Goal: Task Accomplishment & Management: Use online tool/utility

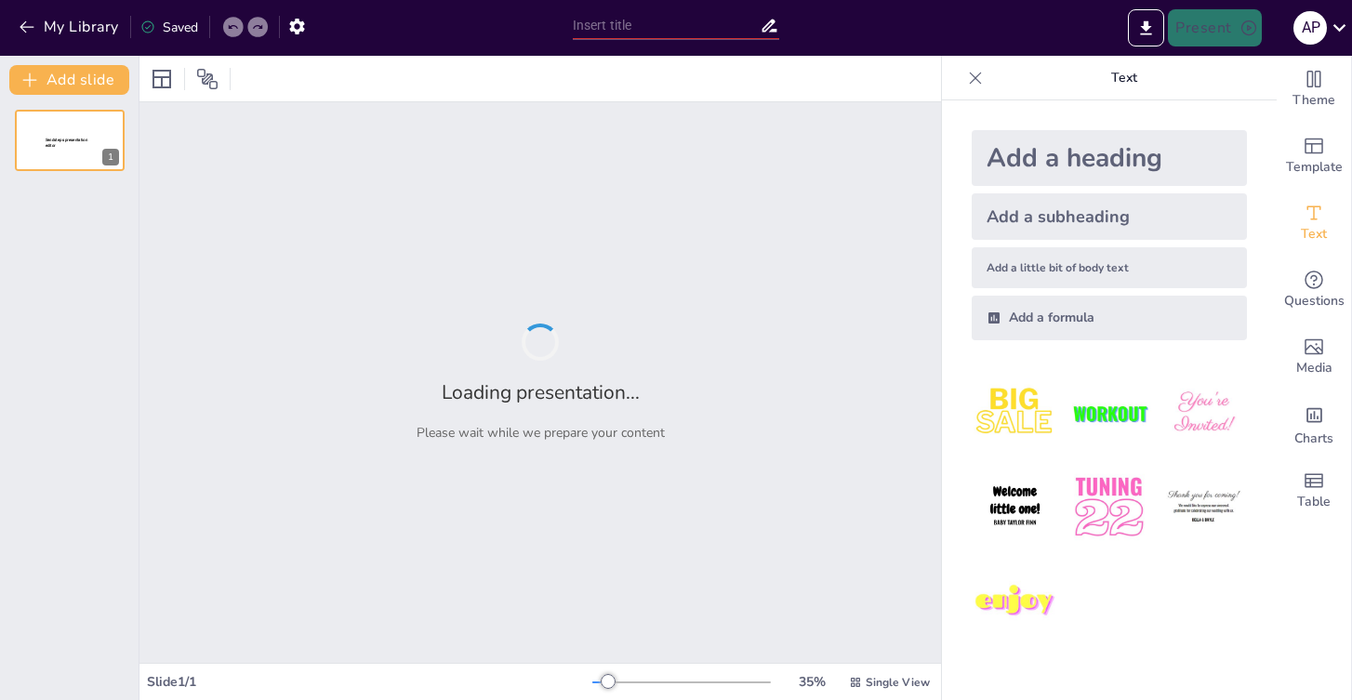
type input "Відродження архітектури: Ренесанс у [GEOGRAPHIC_DATA] (14–16 ст.)"
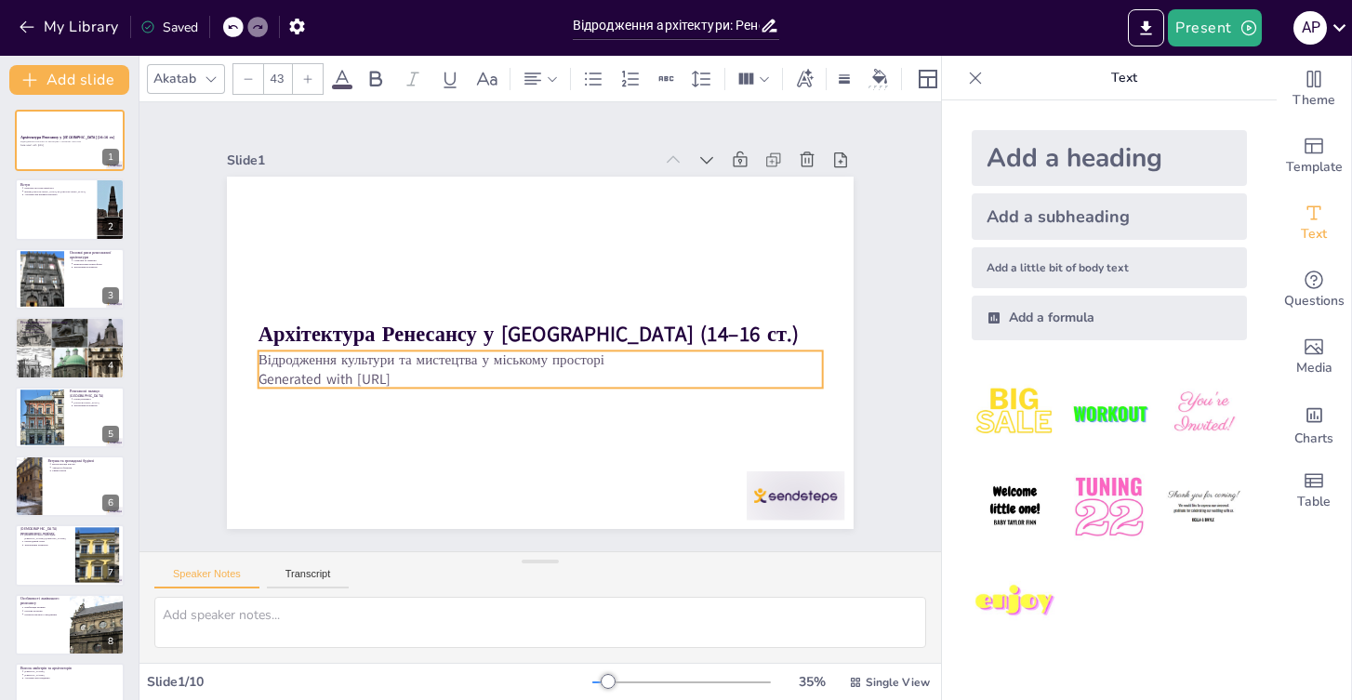
click at [417, 373] on p "Generated with [URL]" at bounding box center [524, 377] width 542 height 192
click at [430, 372] on p "Generated with [URL]" at bounding box center [489, 348] width 247 height 523
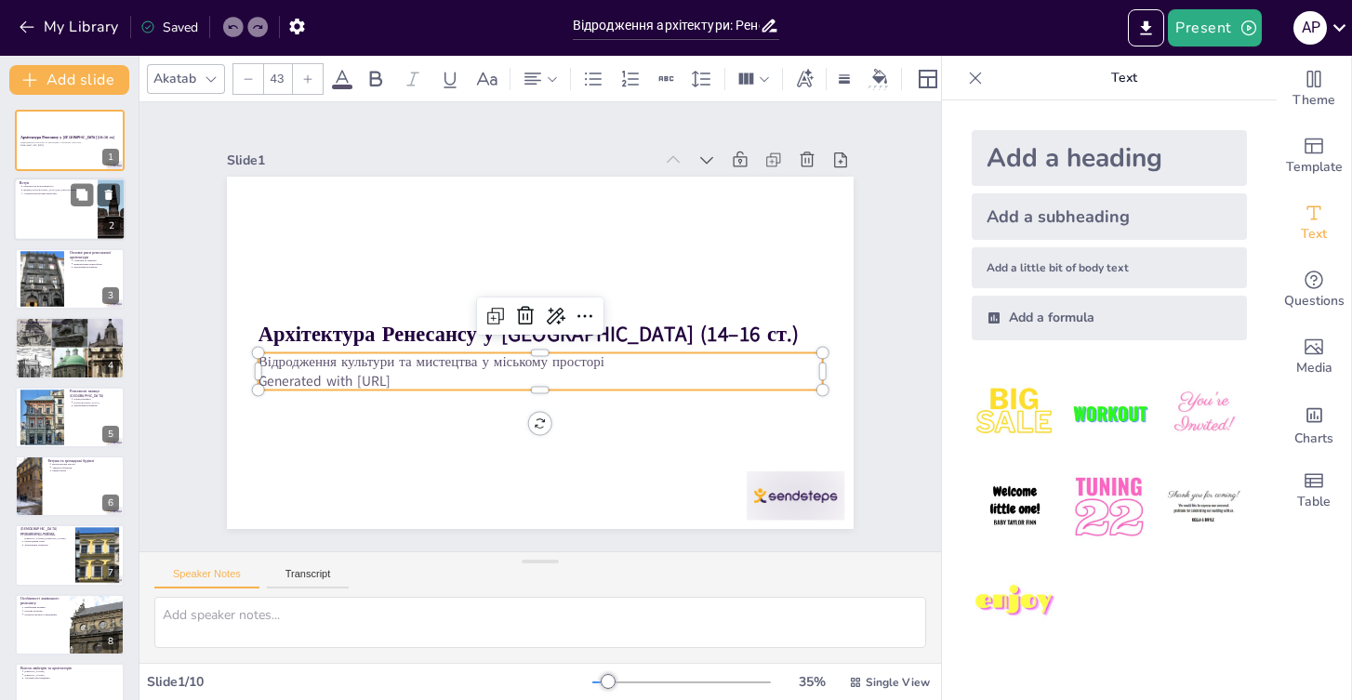
click at [100, 228] on div at bounding box center [112, 209] width 242 height 63
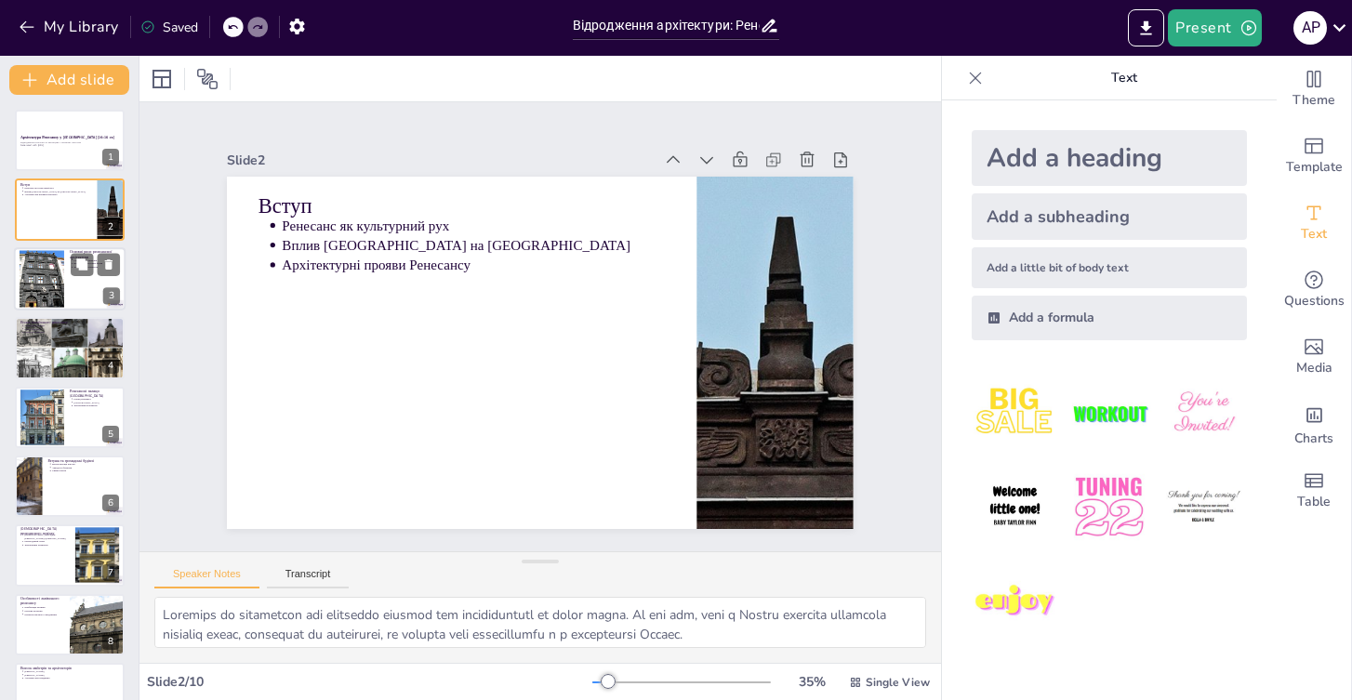
click at [78, 284] on div at bounding box center [70, 278] width 112 height 63
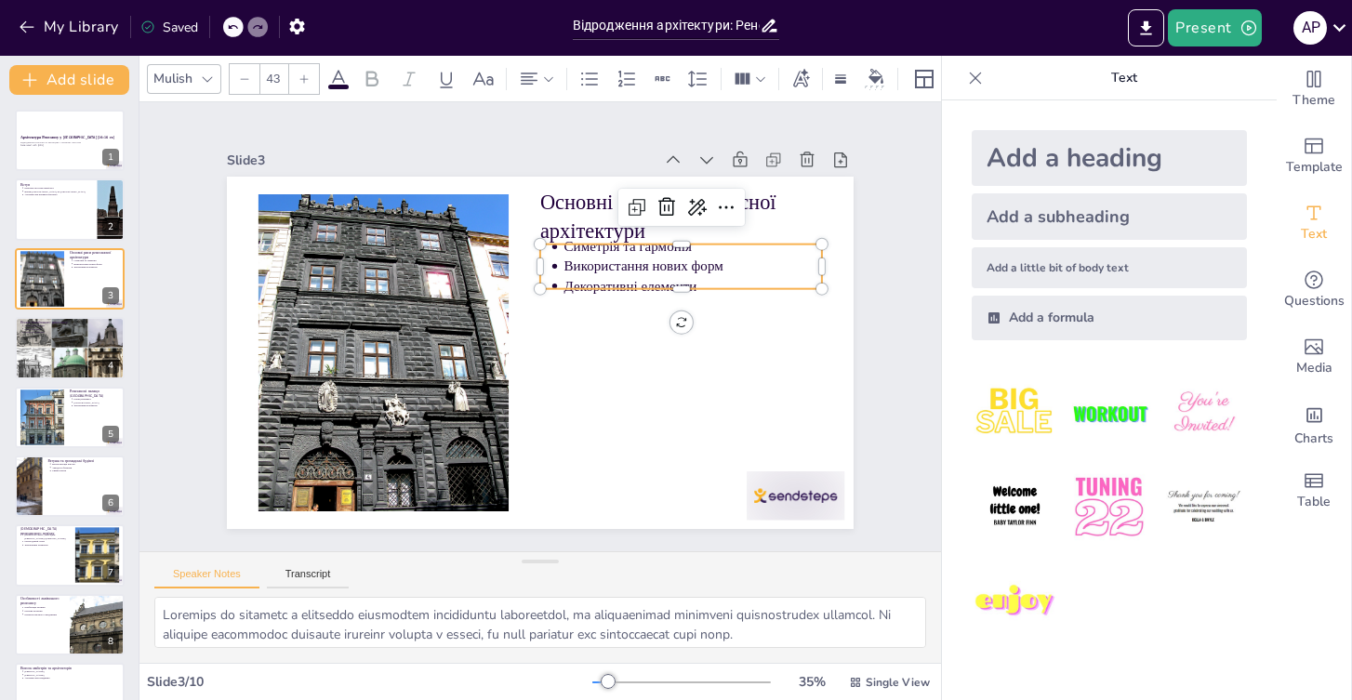
click at [605, 276] on p "Симетрія та гармонія" at bounding box center [707, 369] width 205 height 187
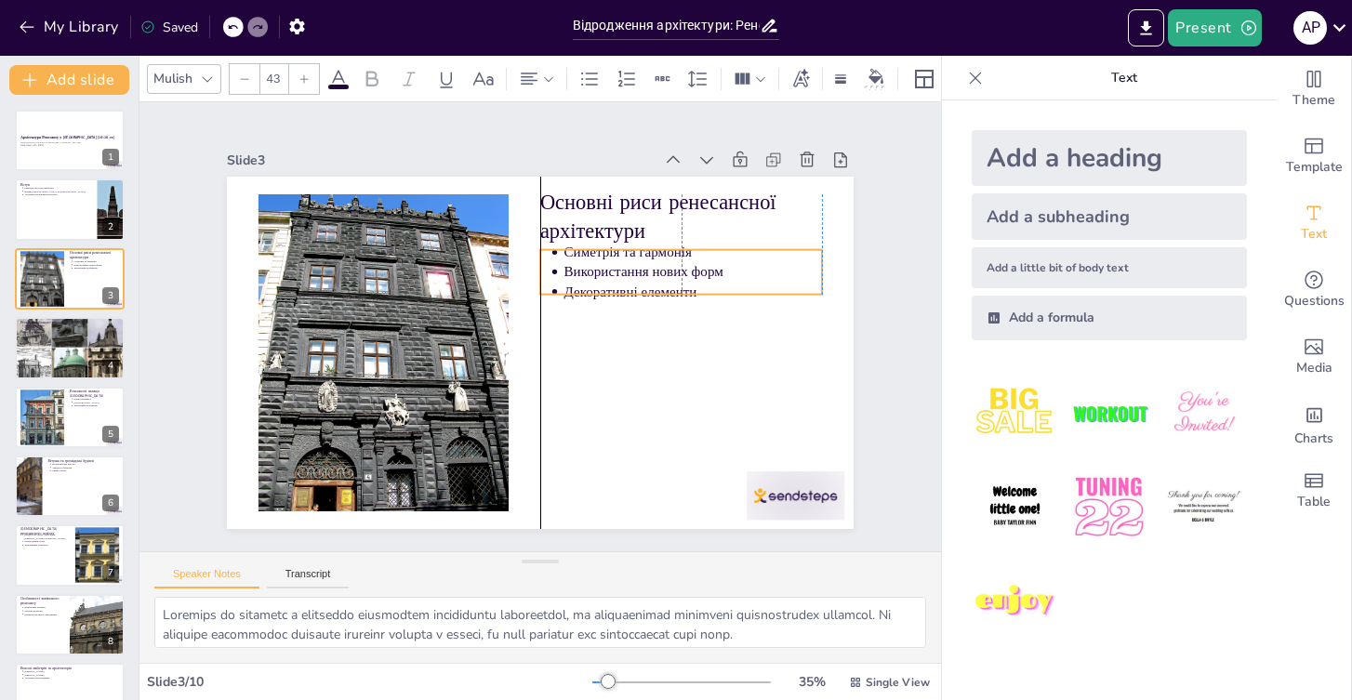
drag, startPoint x: 668, startPoint y: 257, endPoint x: 672, endPoint y: 268, distance: 11.8
click at [672, 295] on p "Використання нових форм" at bounding box center [690, 388] width 205 height 187
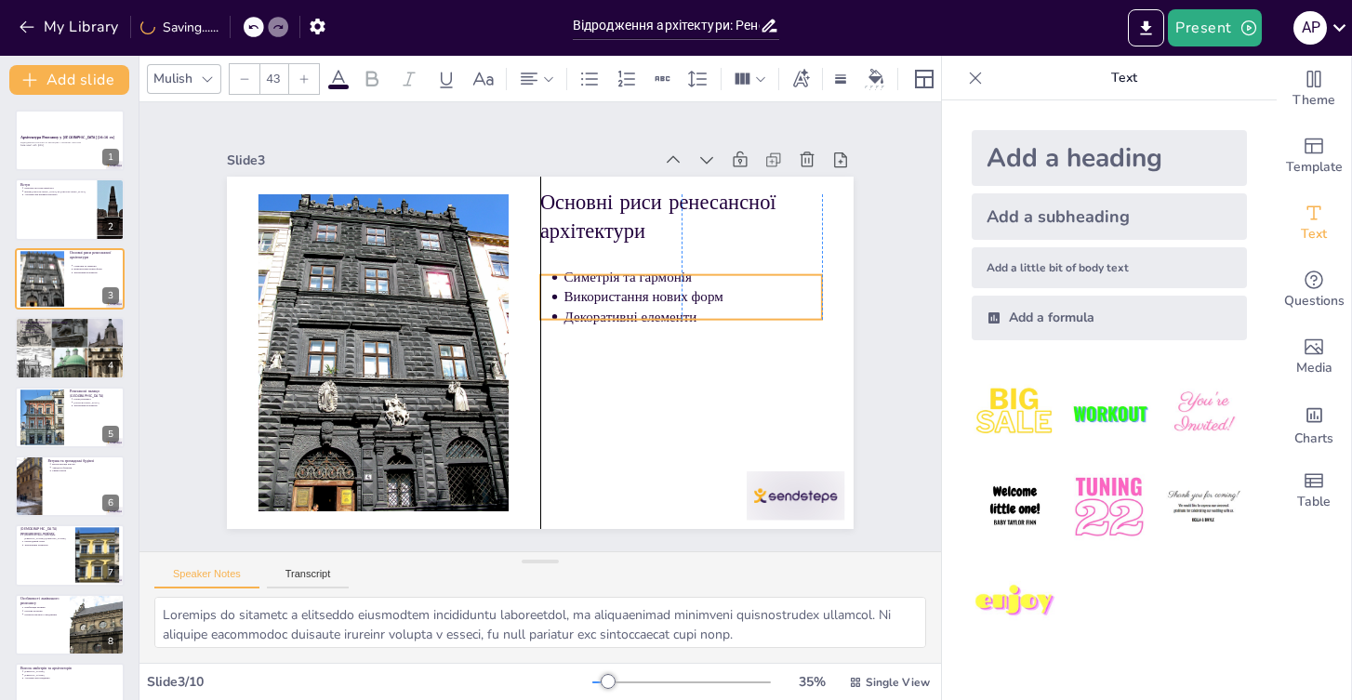
drag, startPoint x: 672, startPoint y: 274, endPoint x: 671, endPoint y: 290, distance: 15.8
click at [672, 300] on p "Використання нових форм" at bounding box center [692, 361] width 244 height 123
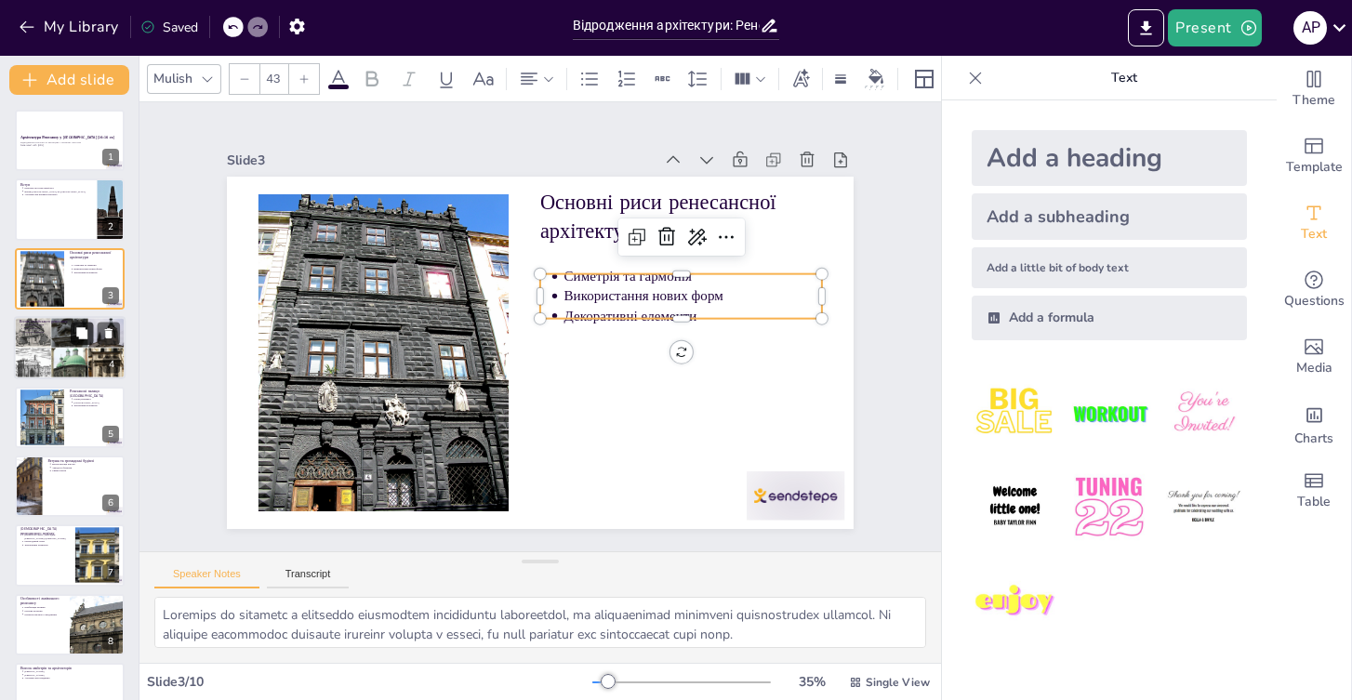
click at [77, 341] on button at bounding box center [82, 334] width 22 height 22
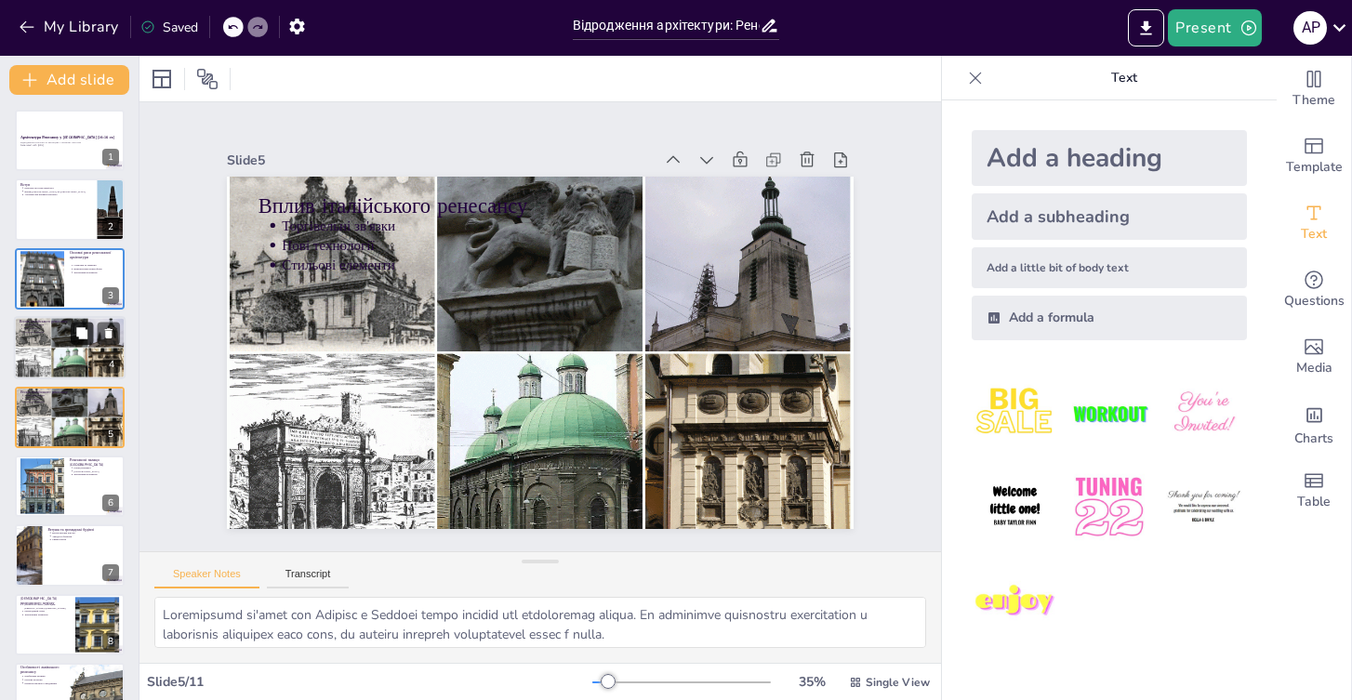
scroll to position [20, 0]
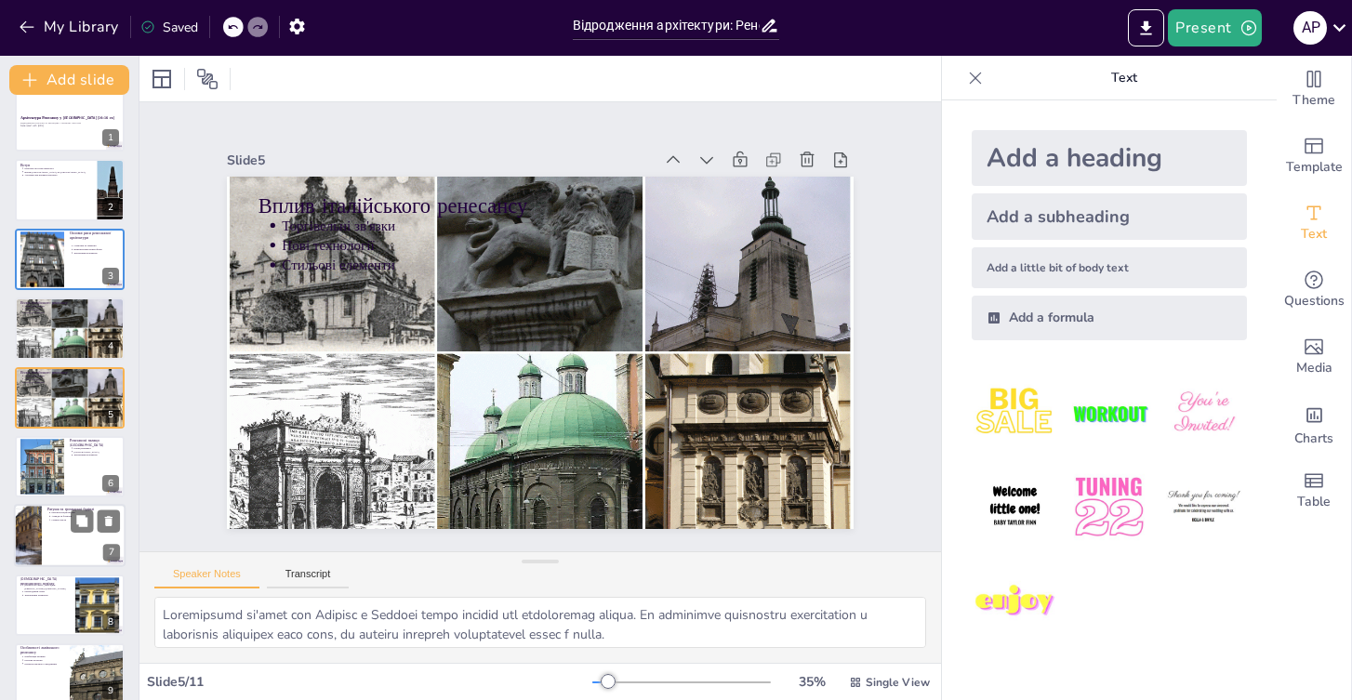
click at [68, 471] on div at bounding box center [70, 466] width 110 height 61
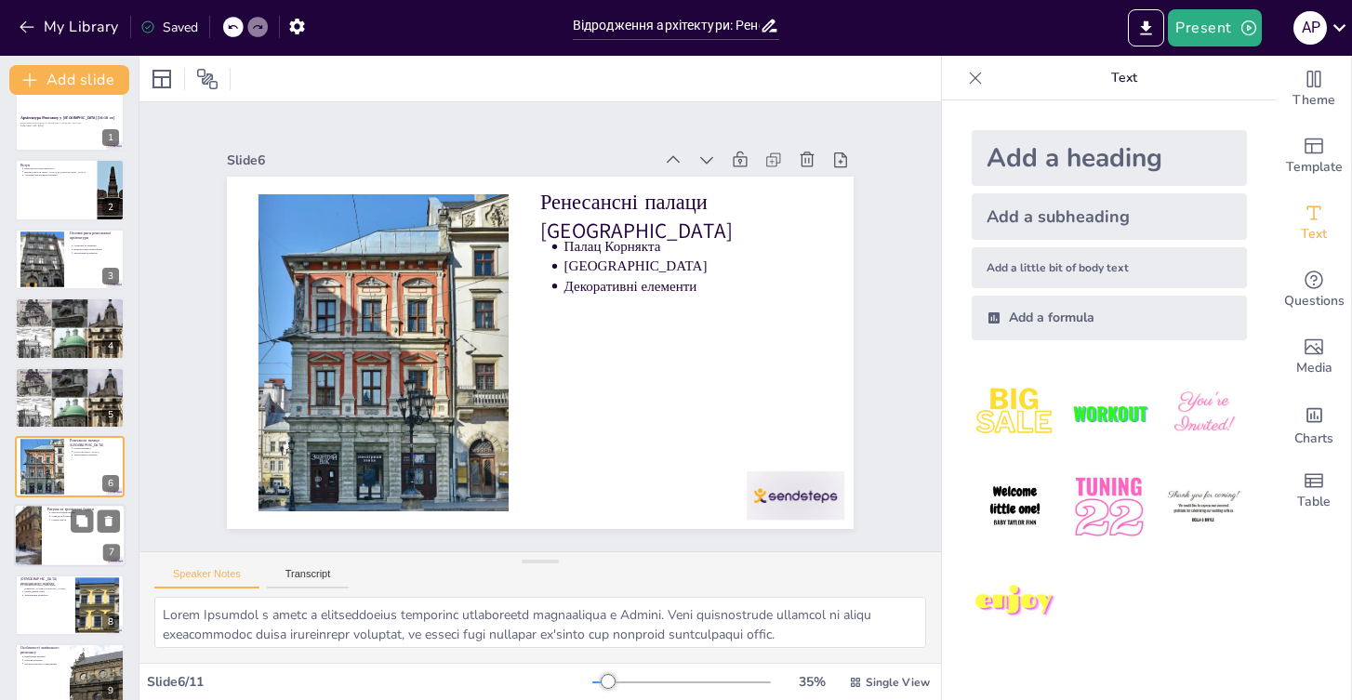
scroll to position [88, 0]
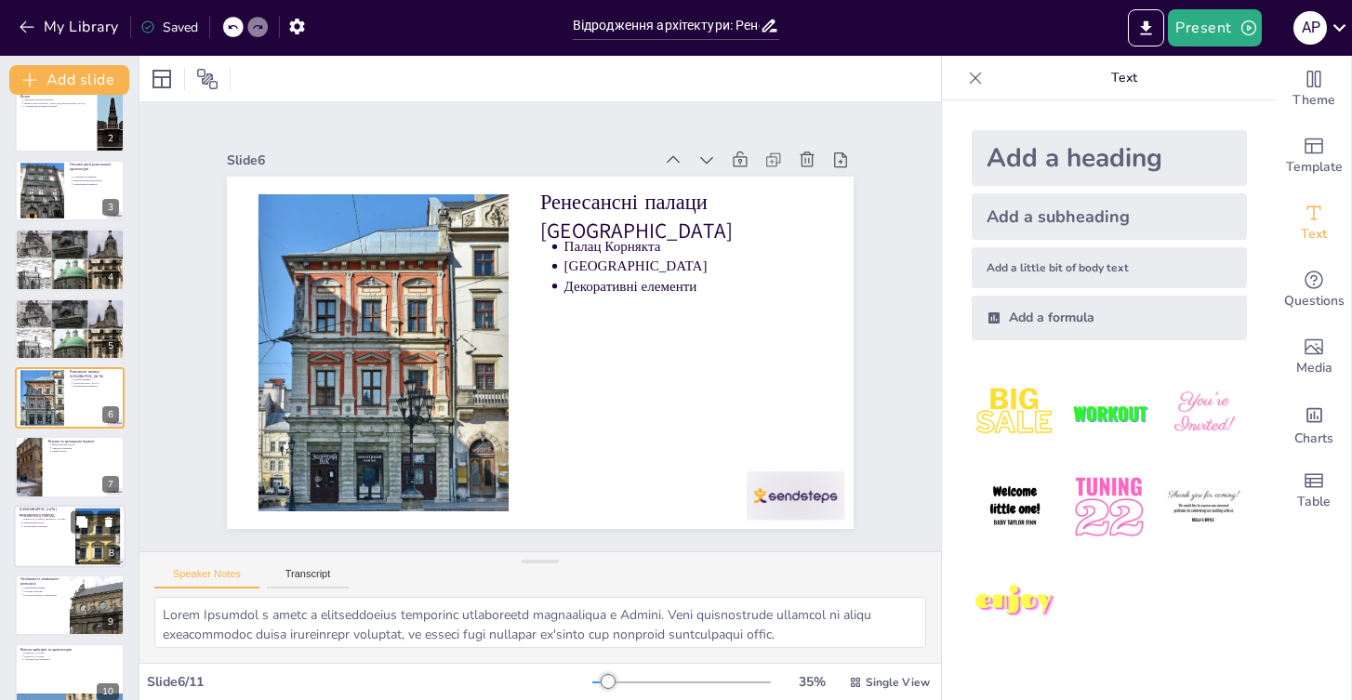
click at [60, 524] on p "Декоративні елементи" at bounding box center [46, 526] width 46 height 4
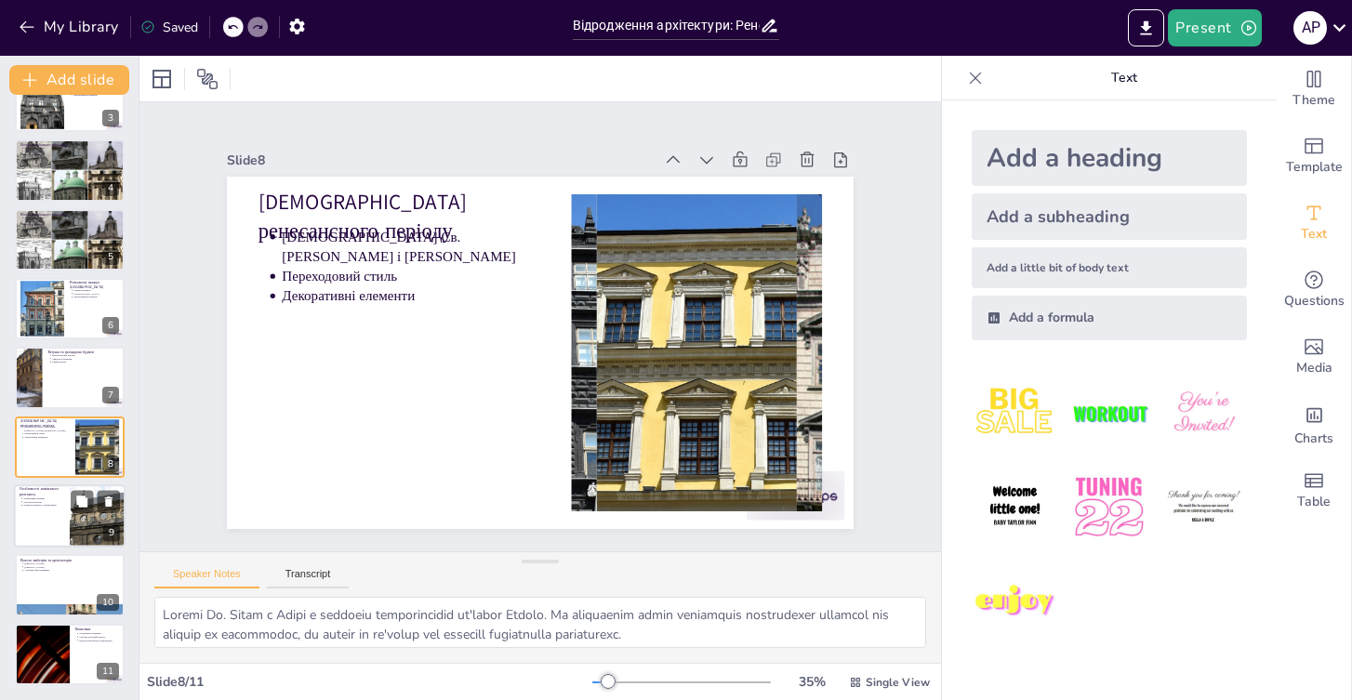
click at [58, 525] on div at bounding box center [70, 515] width 112 height 63
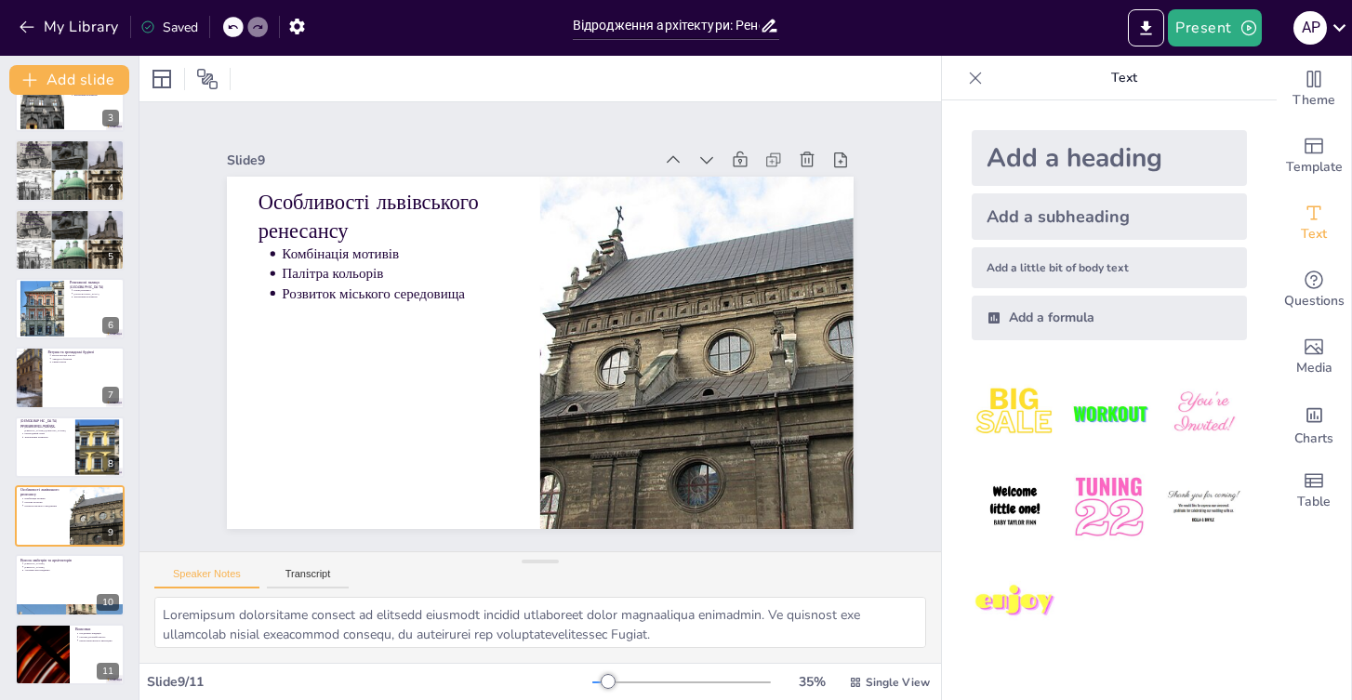
click at [60, 553] on div "Архітектура Ренесансу у [GEOGRAPHIC_DATA] (14–16 ст.) Відродження культури та м…" at bounding box center [69, 308] width 139 height 753
click at [58, 562] on p "[PERSON_NAME]" at bounding box center [71, 563] width 97 height 4
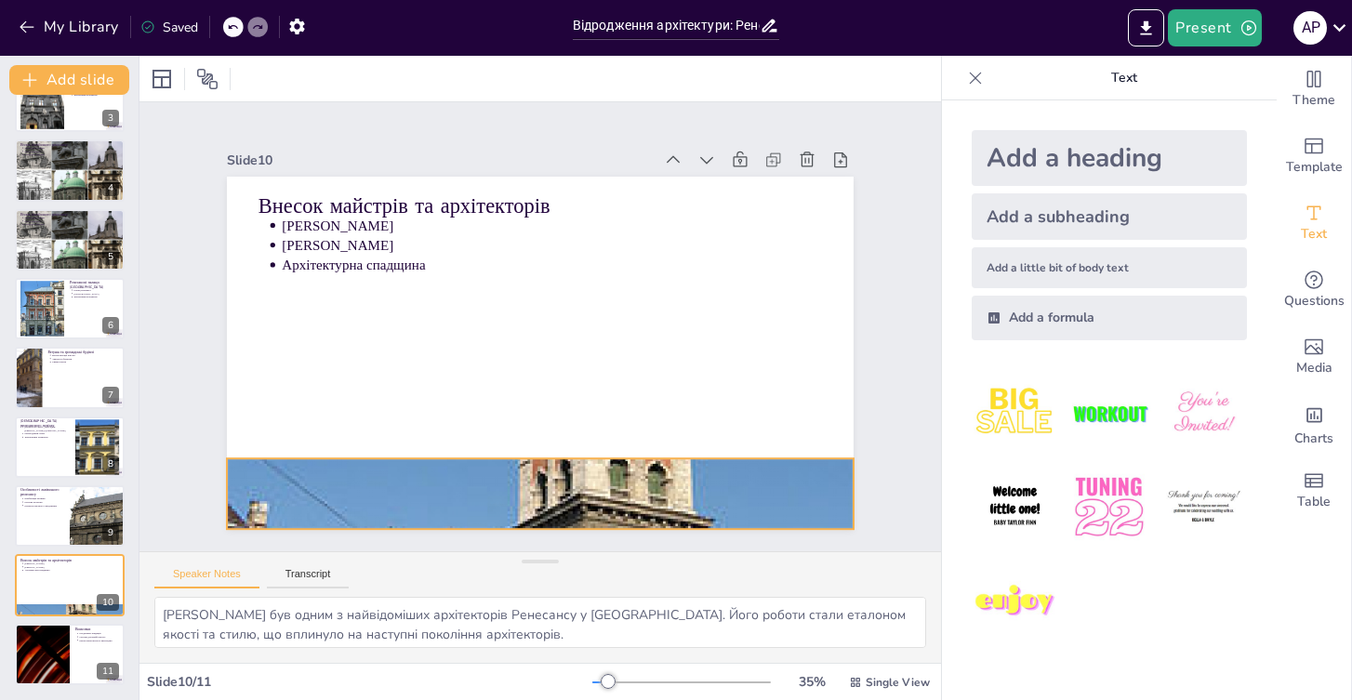
click at [305, 456] on div at bounding box center [417, 215] width 1116 height 1092
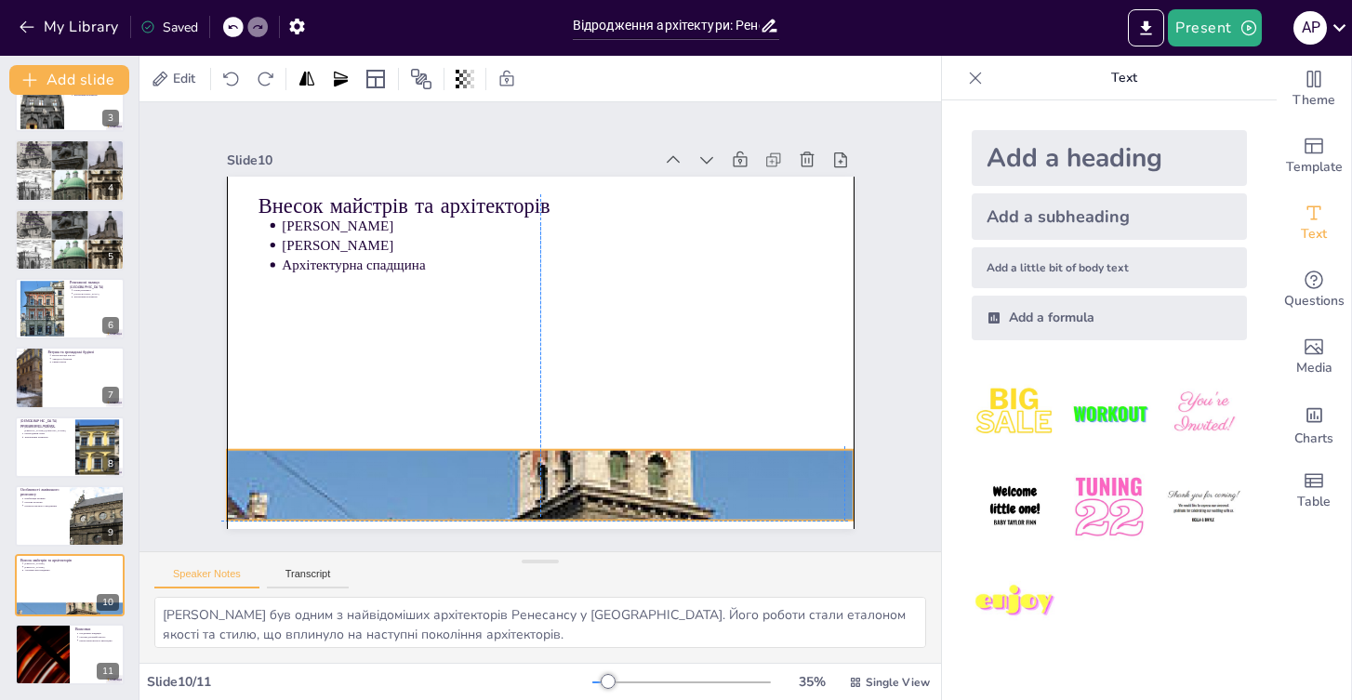
drag, startPoint x: 302, startPoint y: 472, endPoint x: 297, endPoint y: 460, distance: 13.3
click at [297, 460] on div at bounding box center [507, 481] width 808 height 1047
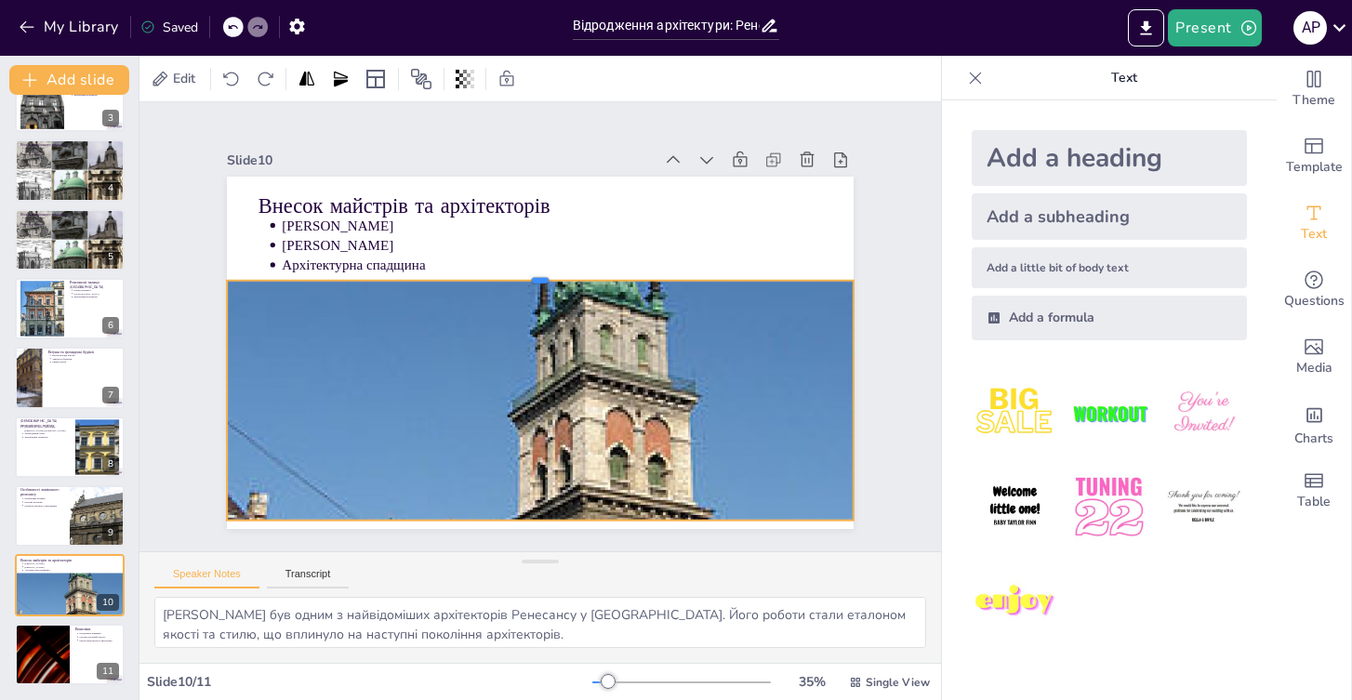
drag, startPoint x: 529, startPoint y: 440, endPoint x: 556, endPoint y: 271, distance: 170.4
click at [556, 271] on div at bounding box center [551, 274] width 615 height 145
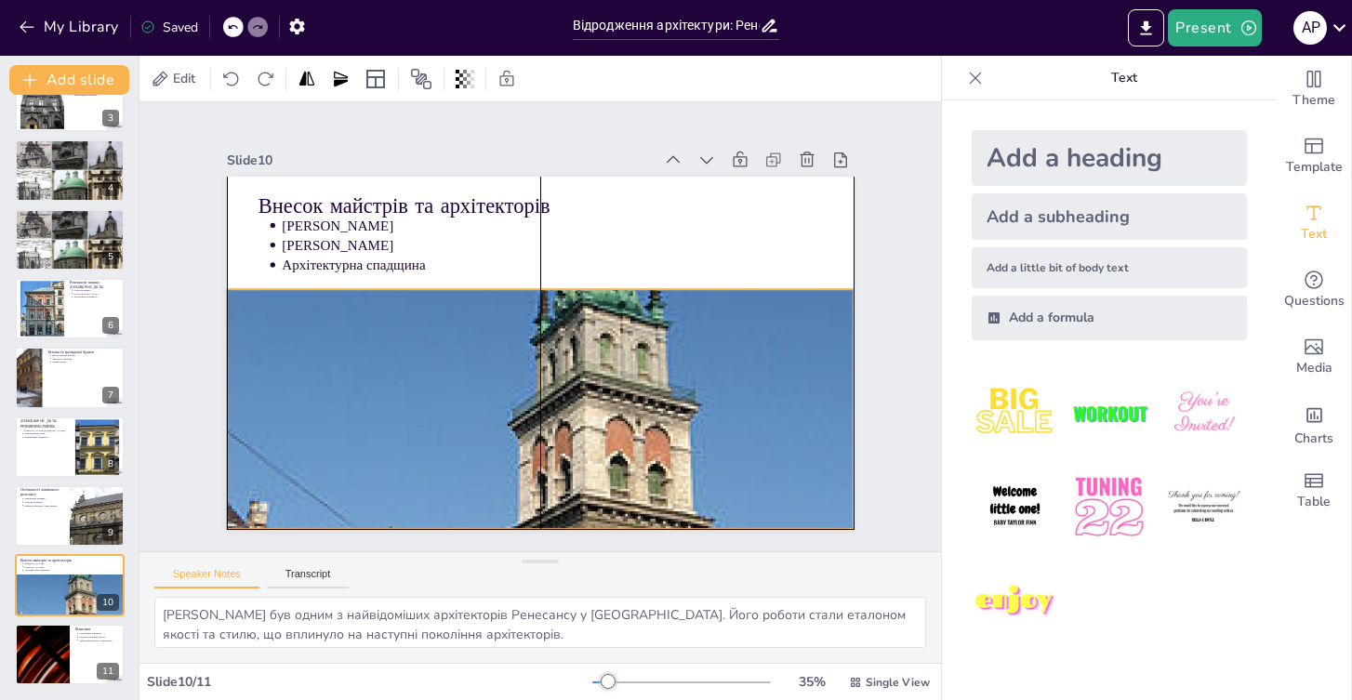
drag, startPoint x: 525, startPoint y: 512, endPoint x: 526, endPoint y: 522, distance: 9.3
click at [526, 522] on div at bounding box center [488, 485] width 885 height 1085
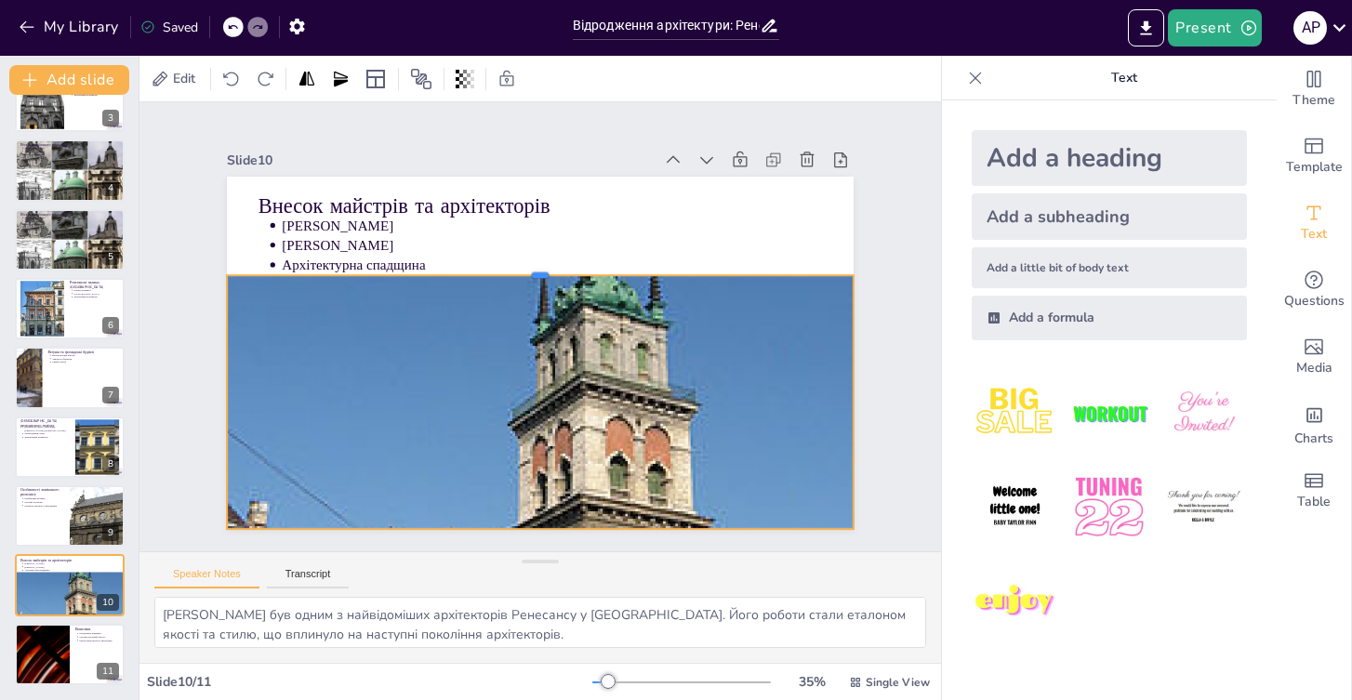
drag, startPoint x: 527, startPoint y: 276, endPoint x: 529, endPoint y: 262, distance: 14.1
click at [529, 262] on div at bounding box center [591, 297] width 326 height 550
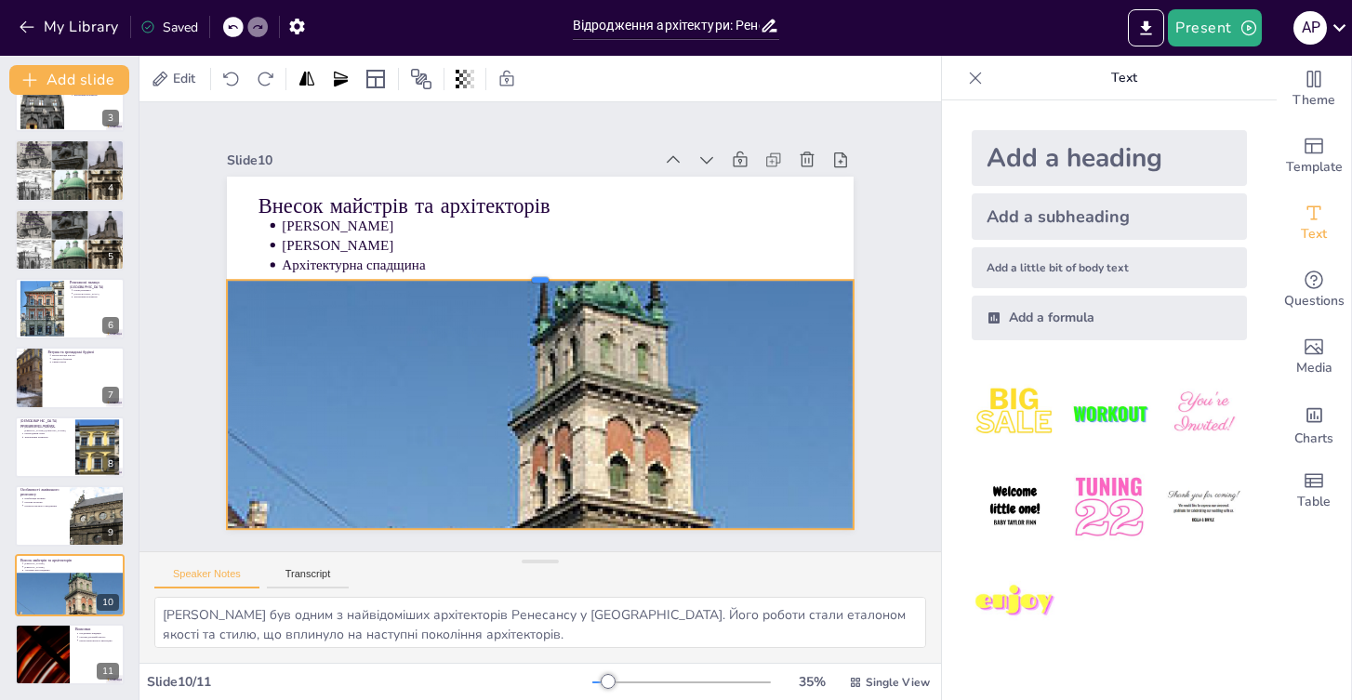
click at [533, 269] on div at bounding box center [551, 274] width 615 height 145
click at [55, 663] on div at bounding box center [42, 654] width 112 height 63
type textarea "Loremipsu dolorsitamet cons ad elitsedd eiusmodt incid utlabor etd magnaali eni…"
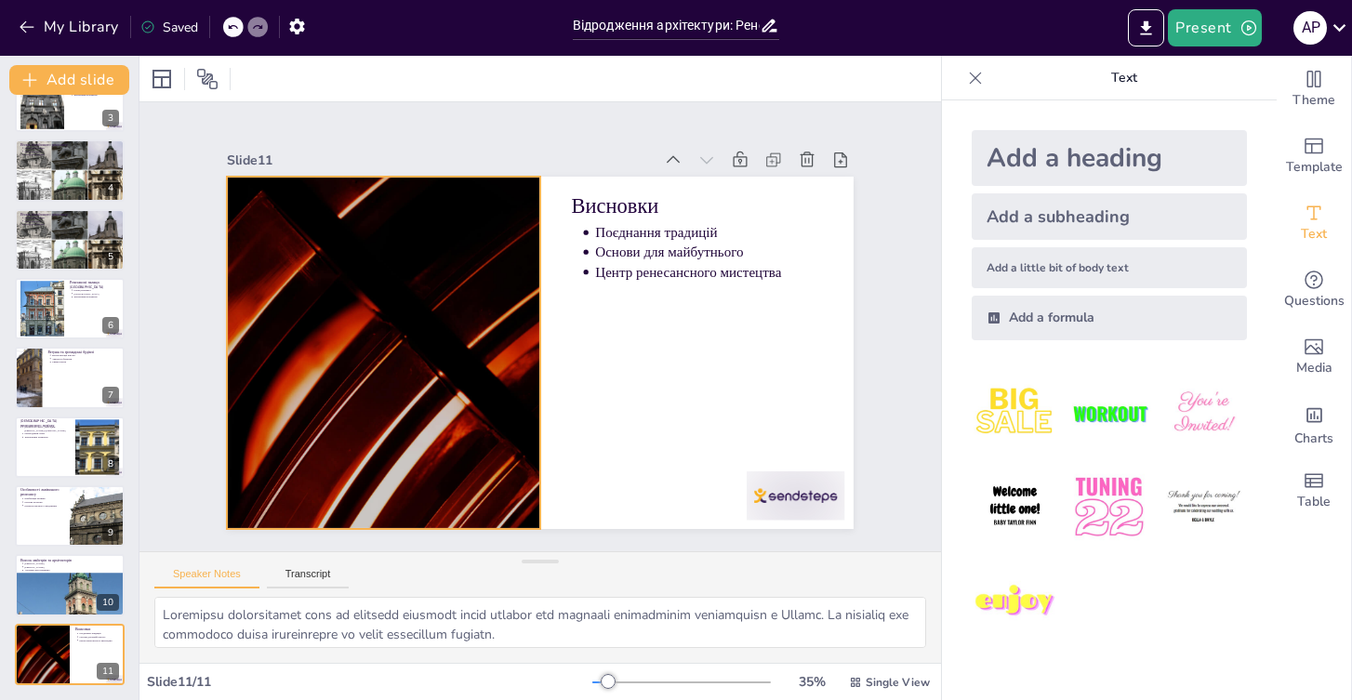
click at [318, 391] on div at bounding box center [381, 319] width 686 height 475
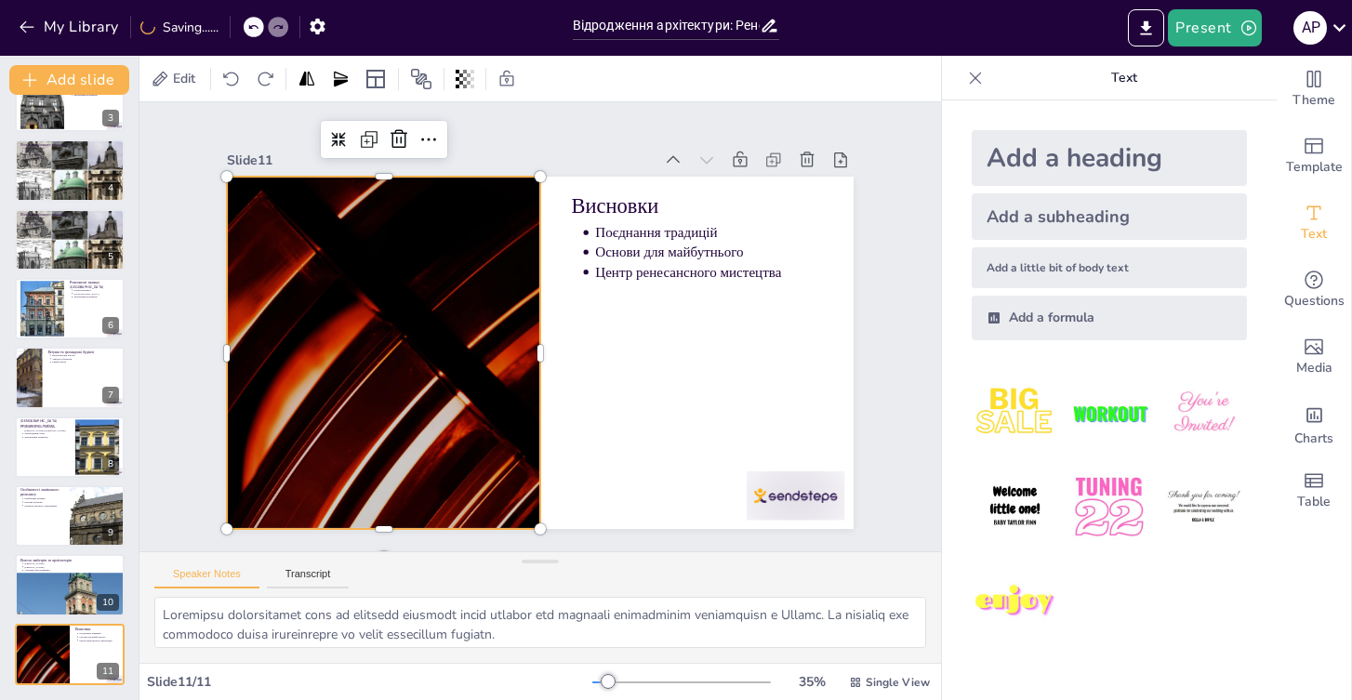
click at [320, 390] on div at bounding box center [381, 319] width 686 height 475
click at [1152, 34] on icon "Export to PowerPoint" at bounding box center [1146, 27] width 11 height 14
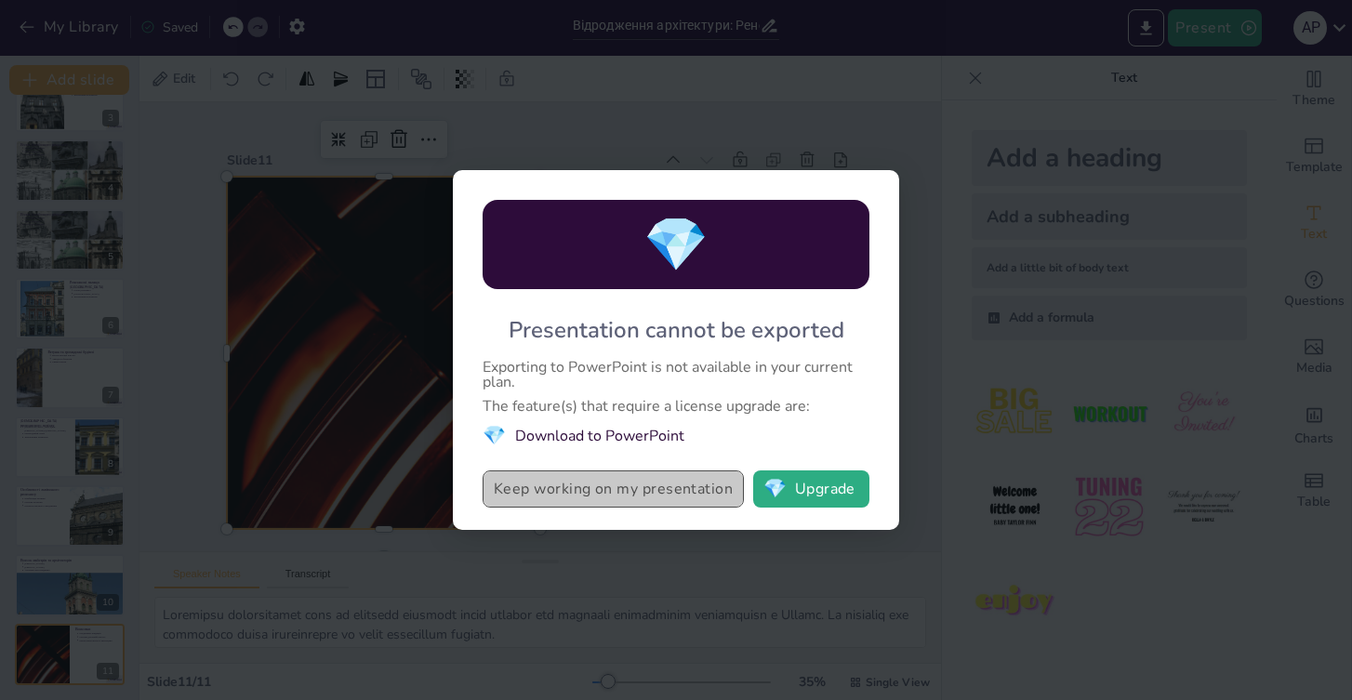
click at [694, 494] on button "Keep working on my presentation" at bounding box center [612, 488] width 261 height 37
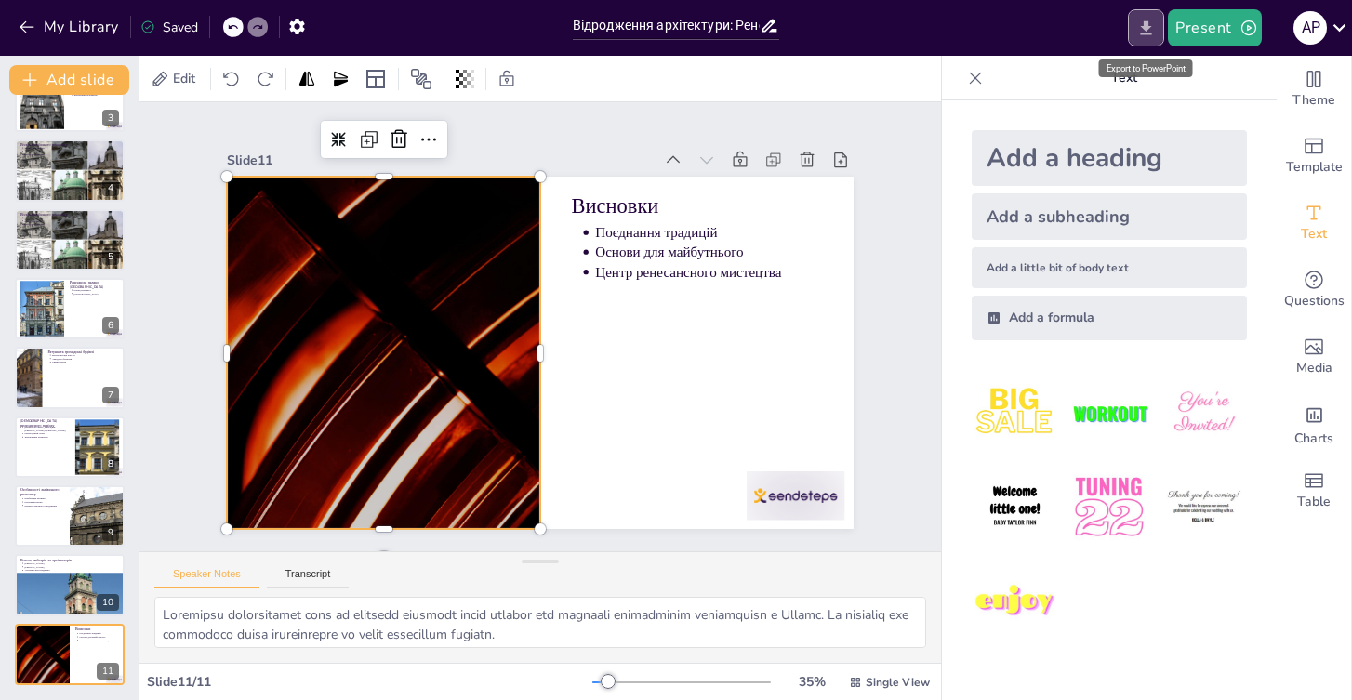
click at [1154, 28] on icon "Export to PowerPoint" at bounding box center [1146, 29] width 20 height 20
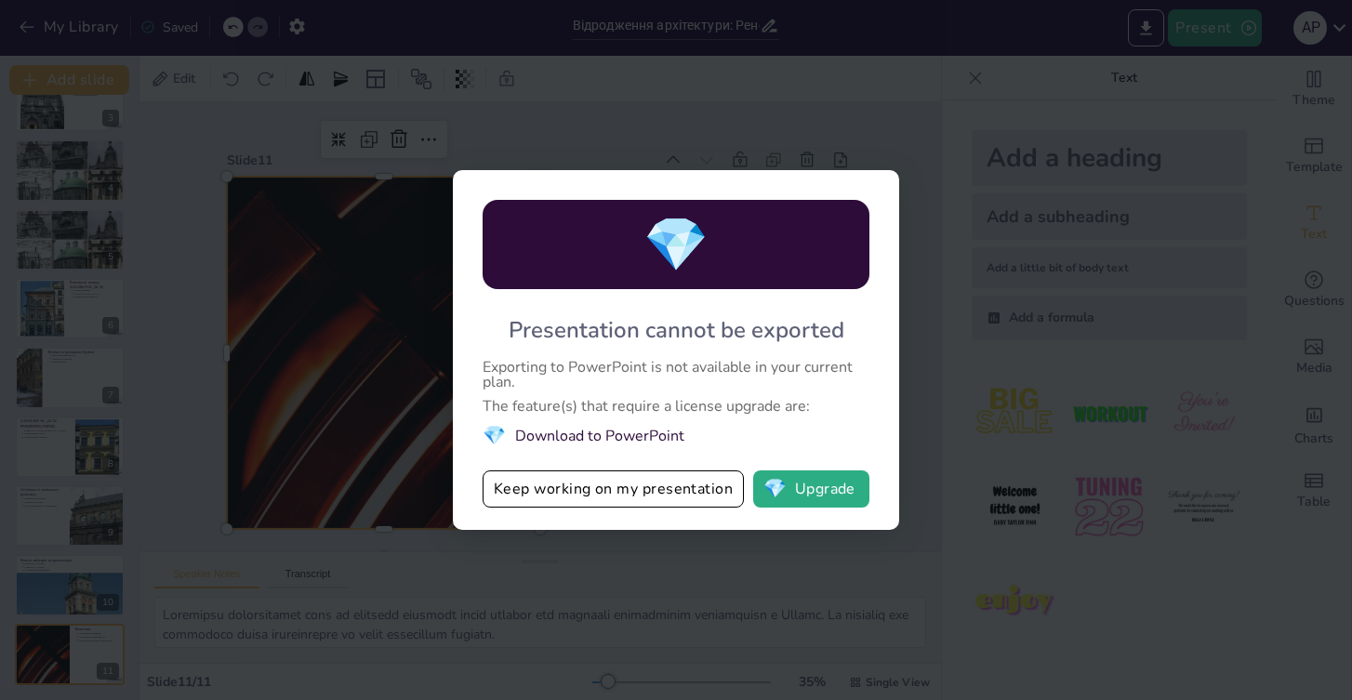
click at [1138, 288] on div "💎 Presentation cannot be exported Exporting to PowerPoint is not available in y…" at bounding box center [676, 350] width 1352 height 700
click at [458, 197] on div "💎 Presentation cannot be exported Exporting to PowerPoint is not available in y…" at bounding box center [676, 350] width 446 height 360
click at [208, 203] on div "💎 Presentation cannot be exported Exporting to PowerPoint is not available in y…" at bounding box center [676, 350] width 1352 height 700
click at [33, 59] on div "💎 Presentation cannot be exported Exporting to PowerPoint is not available in y…" at bounding box center [676, 350] width 1352 height 700
drag, startPoint x: 225, startPoint y: 27, endPoint x: 522, endPoint y: 3, distance: 297.5
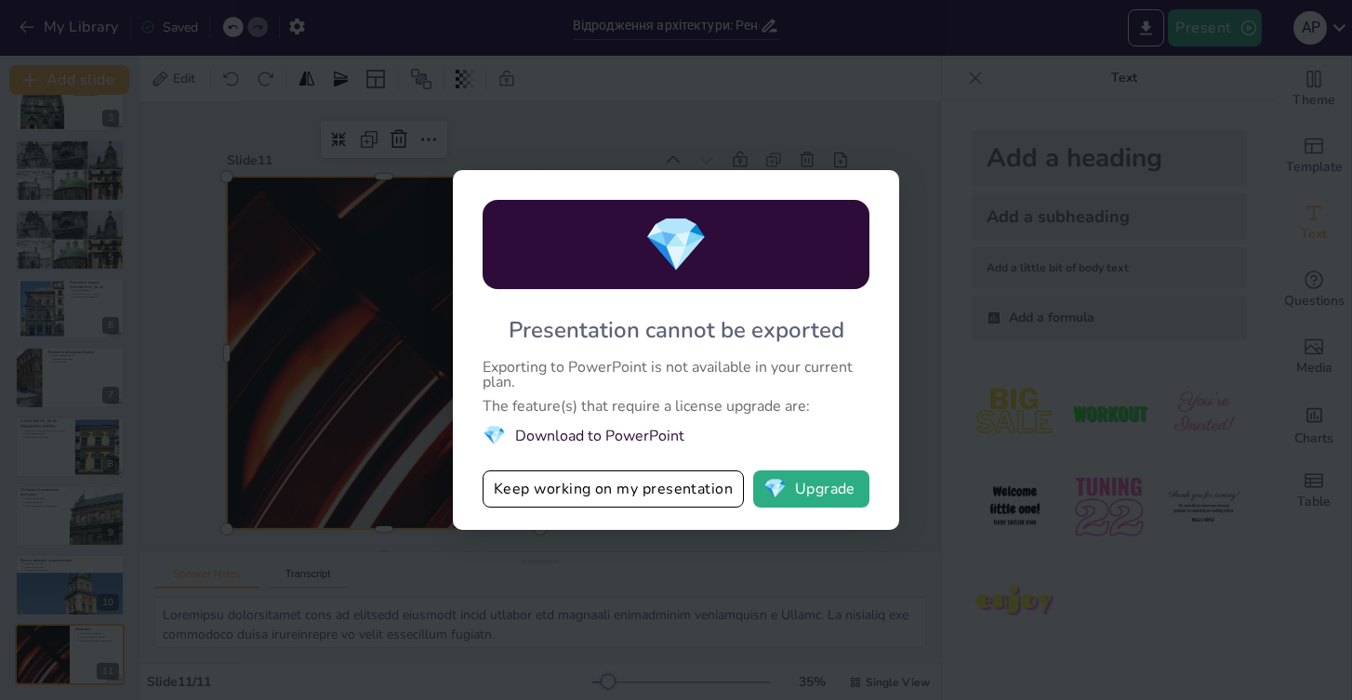
click at [230, 28] on div "💎 Presentation cannot be exported Exporting to PowerPoint is not available in y…" at bounding box center [676, 350] width 1352 height 700
